Goal: Information Seeking & Learning: Learn about a topic

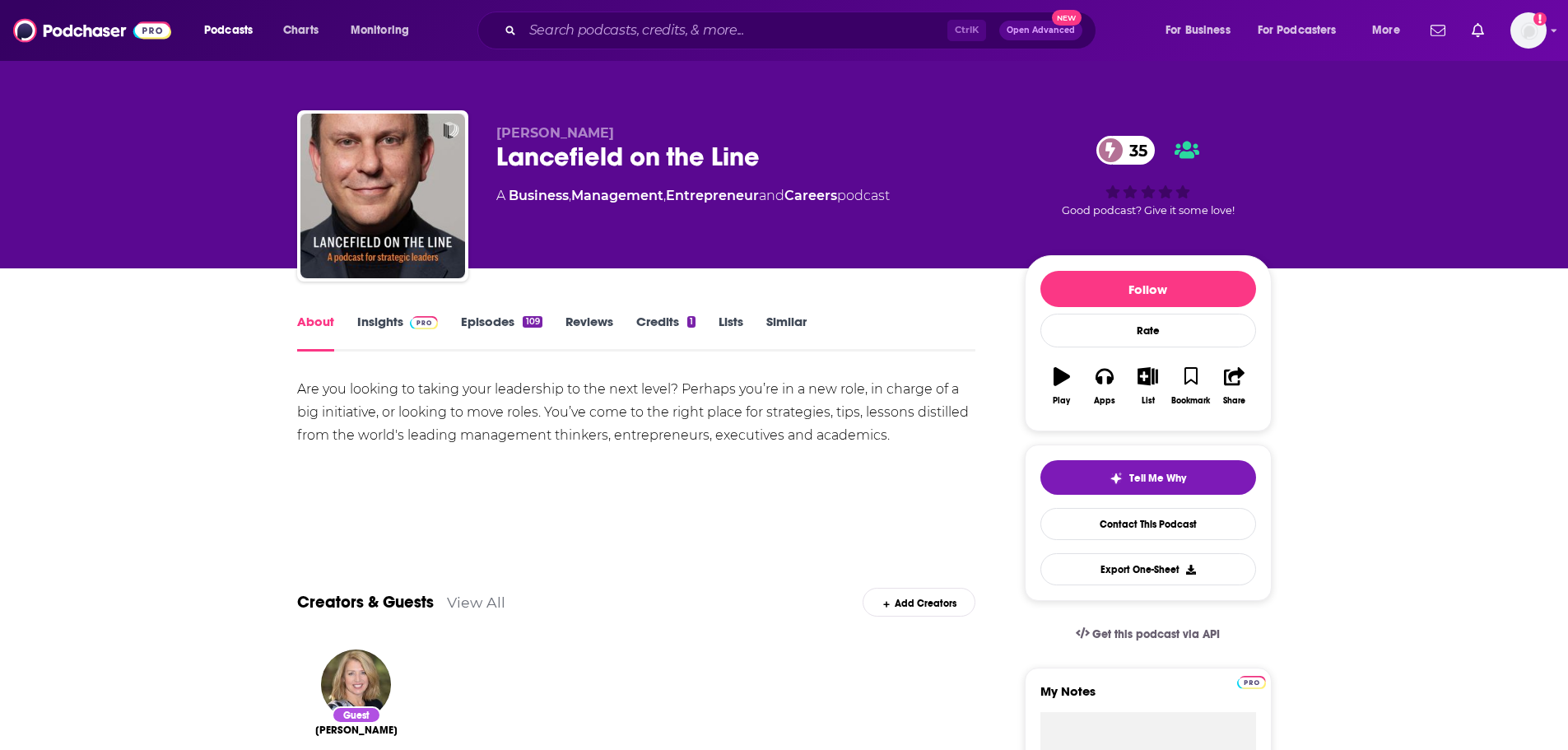
drag, startPoint x: 0, startPoint y: 0, endPoint x: 410, endPoint y: 327, distance: 524.4
click at [410, 327] on img at bounding box center [425, 323] width 29 height 13
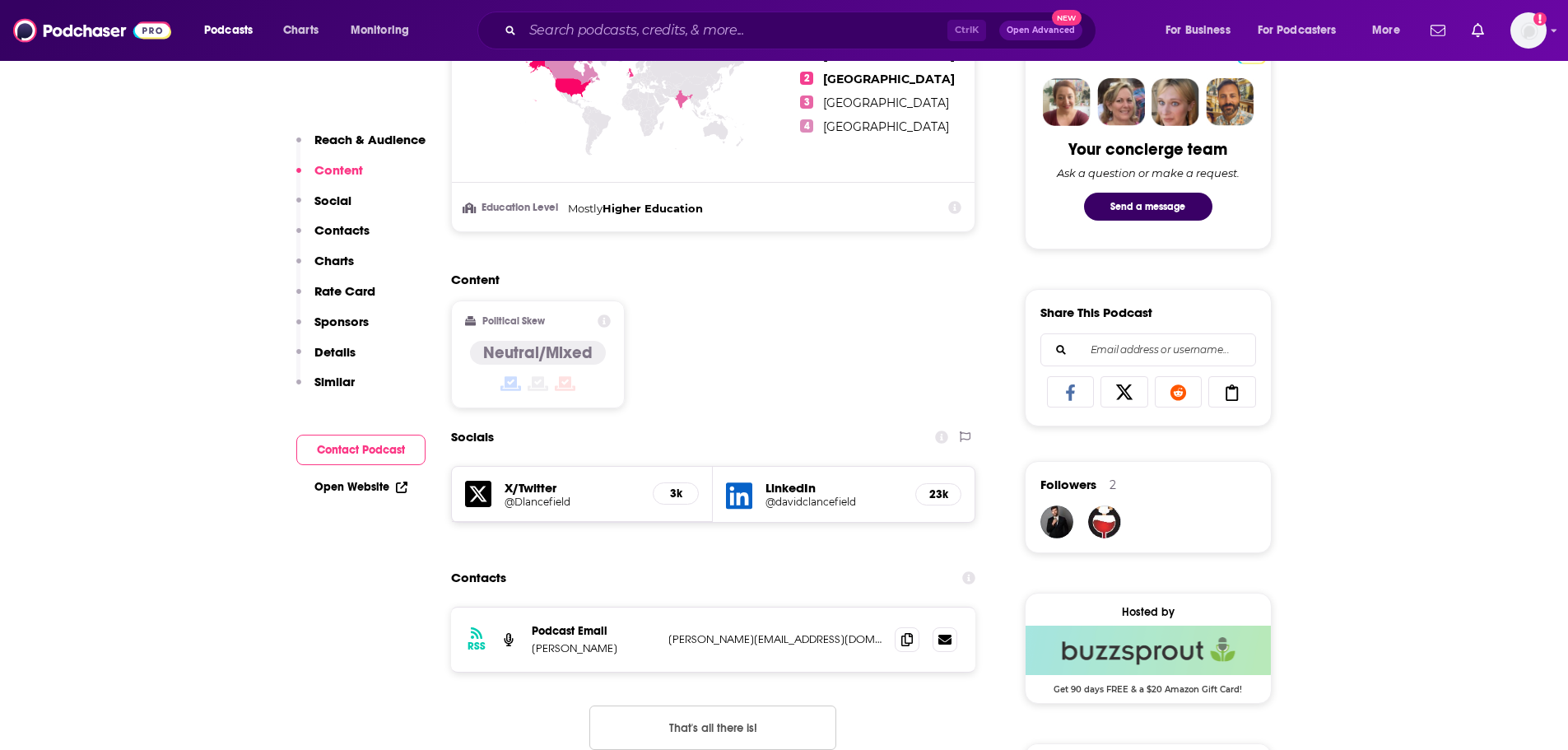
scroll to position [906, 0]
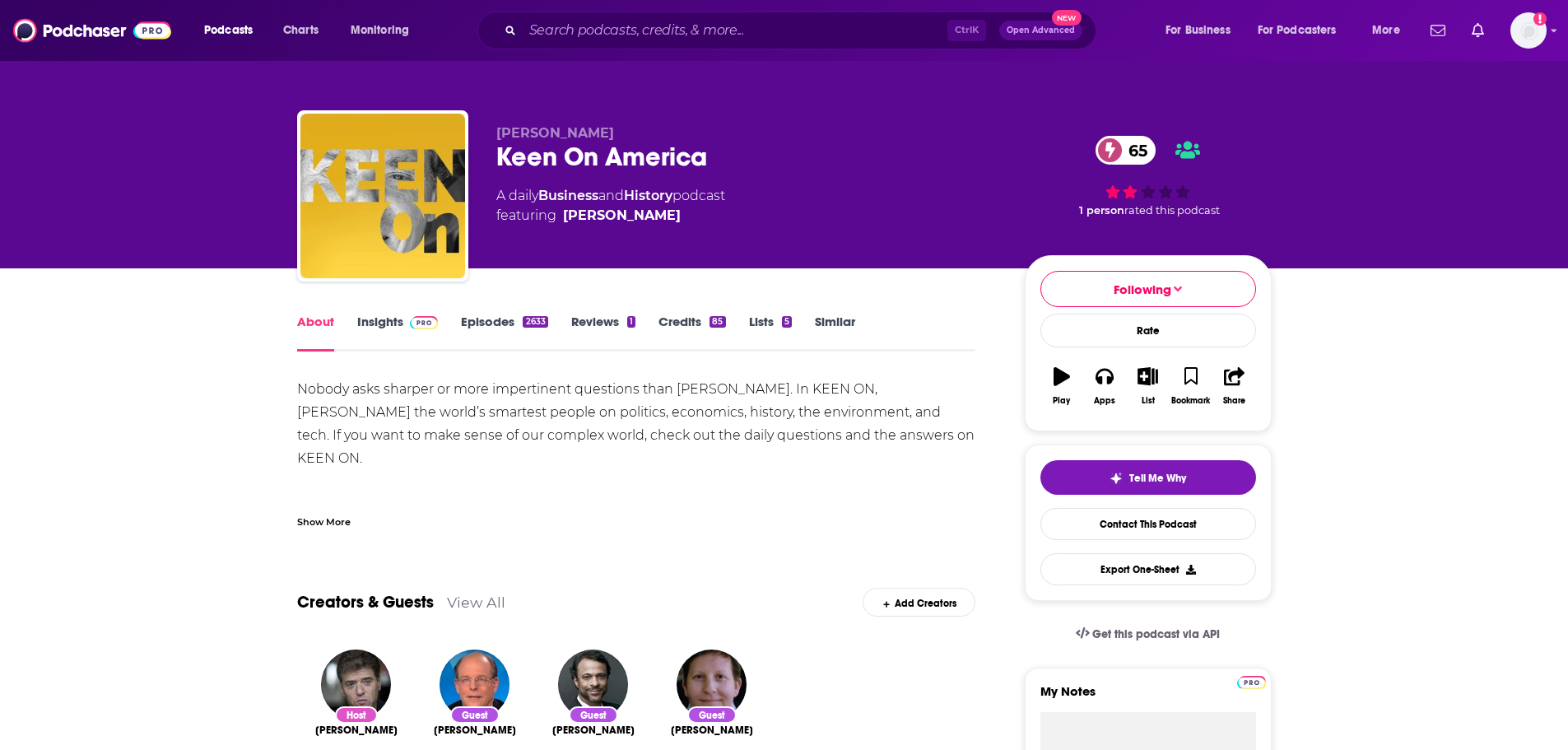
click at [377, 315] on link "Insights" at bounding box center [398, 333] width 81 height 38
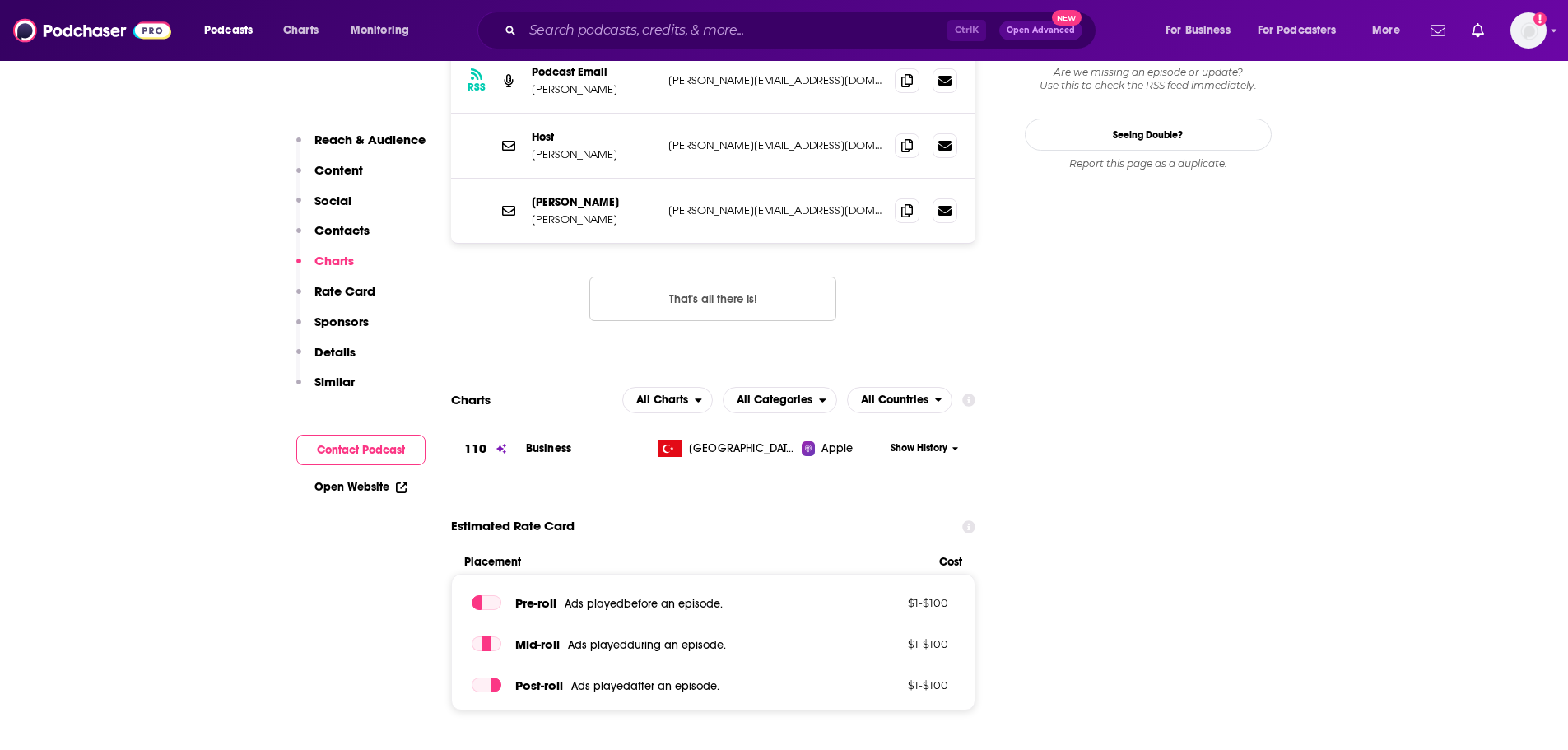
scroll to position [1646, 0]
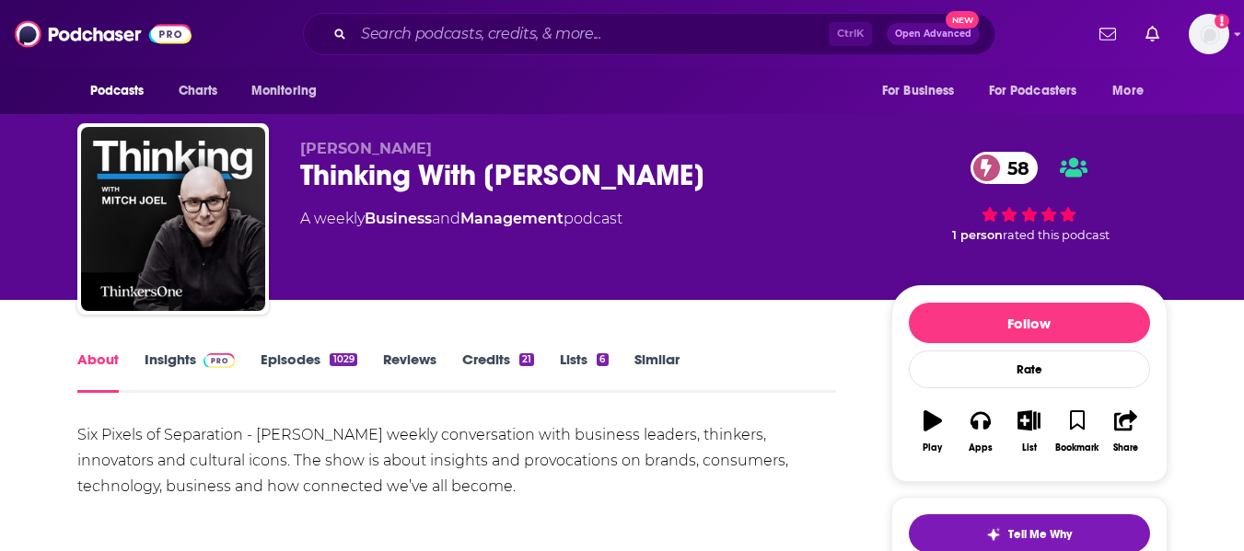
click at [203, 360] on img at bounding box center [219, 361] width 32 height 15
